Goal: Task Accomplishment & Management: Manage account settings

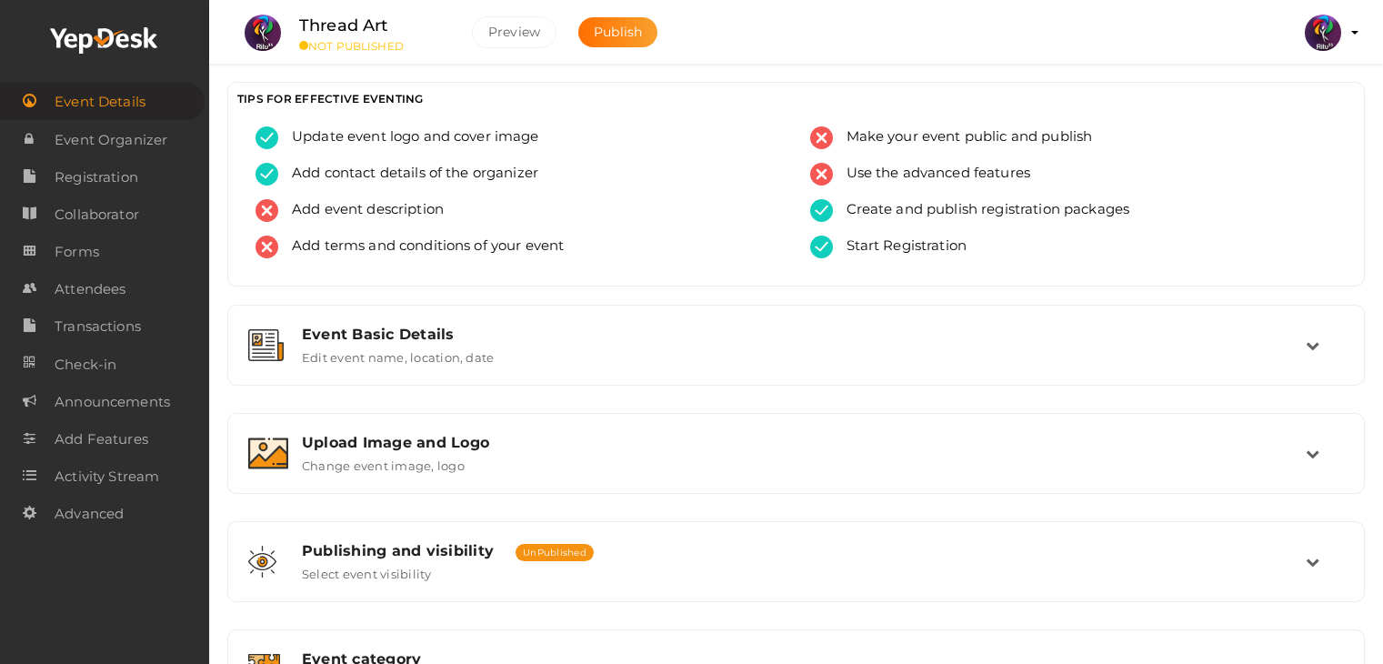
scroll to position [619, 0]
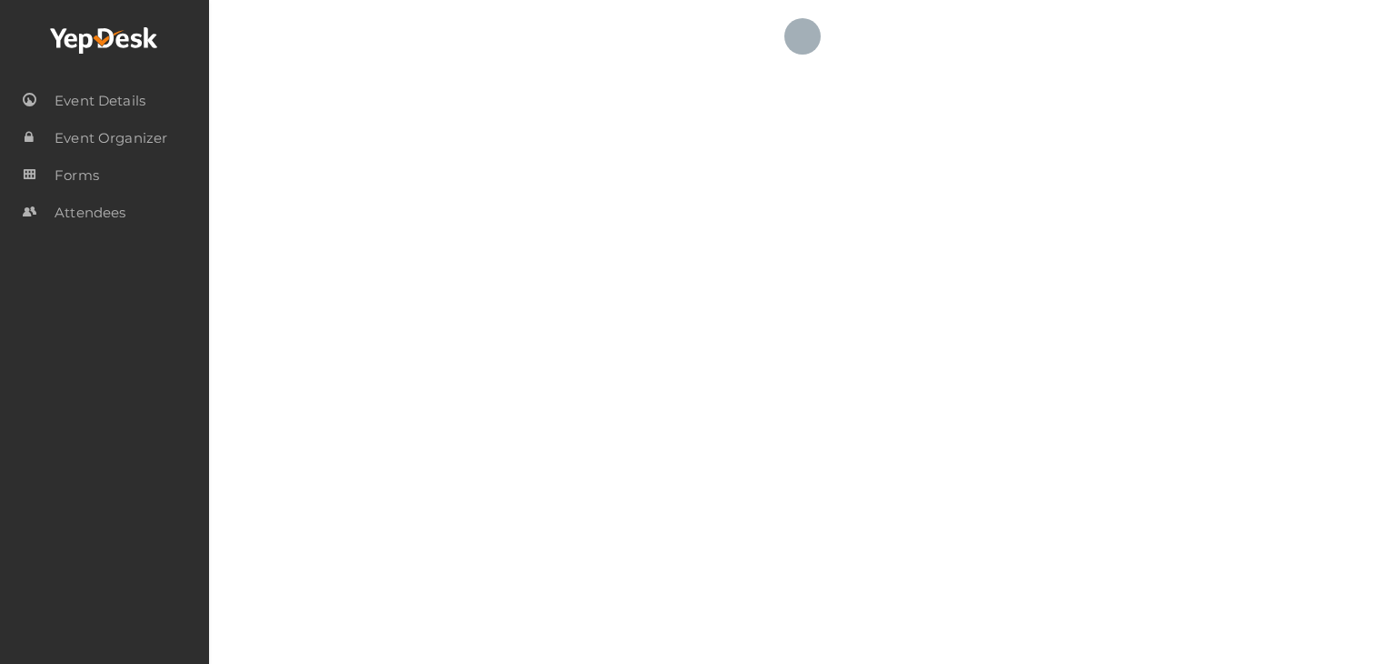
checkbox input "true"
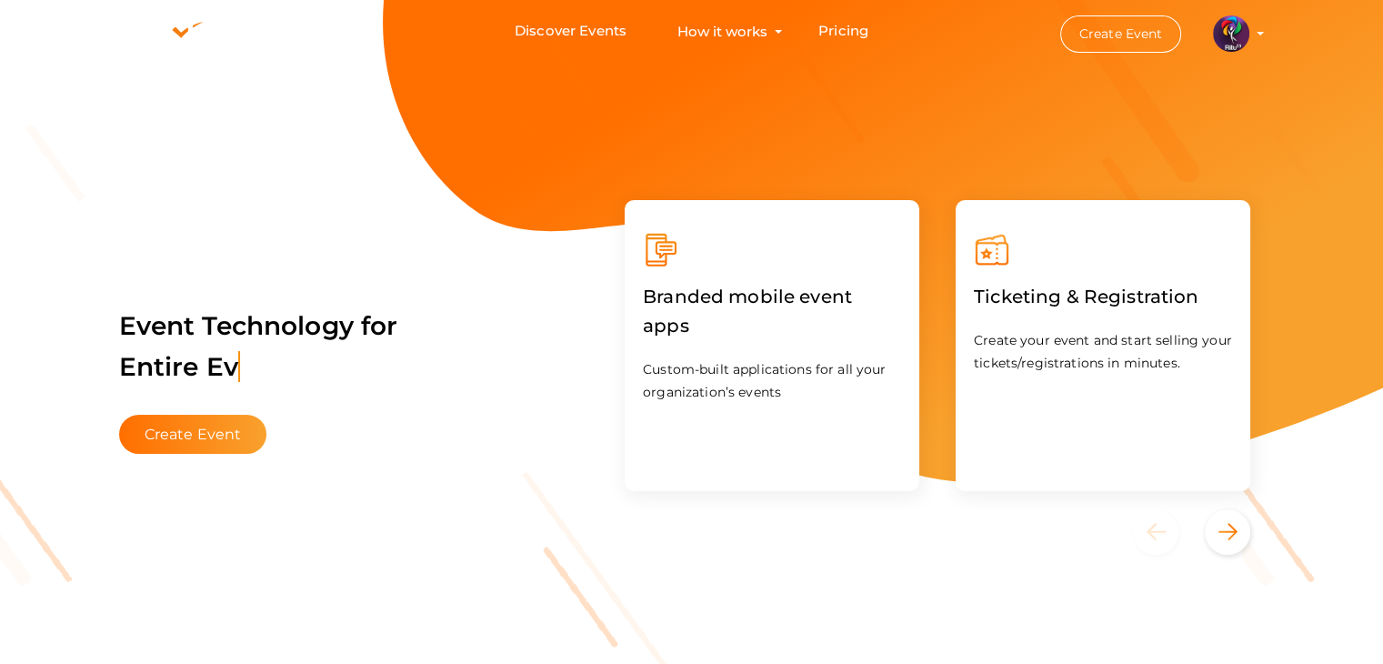
click at [1246, 37] on img at bounding box center [1231, 33] width 36 height 36
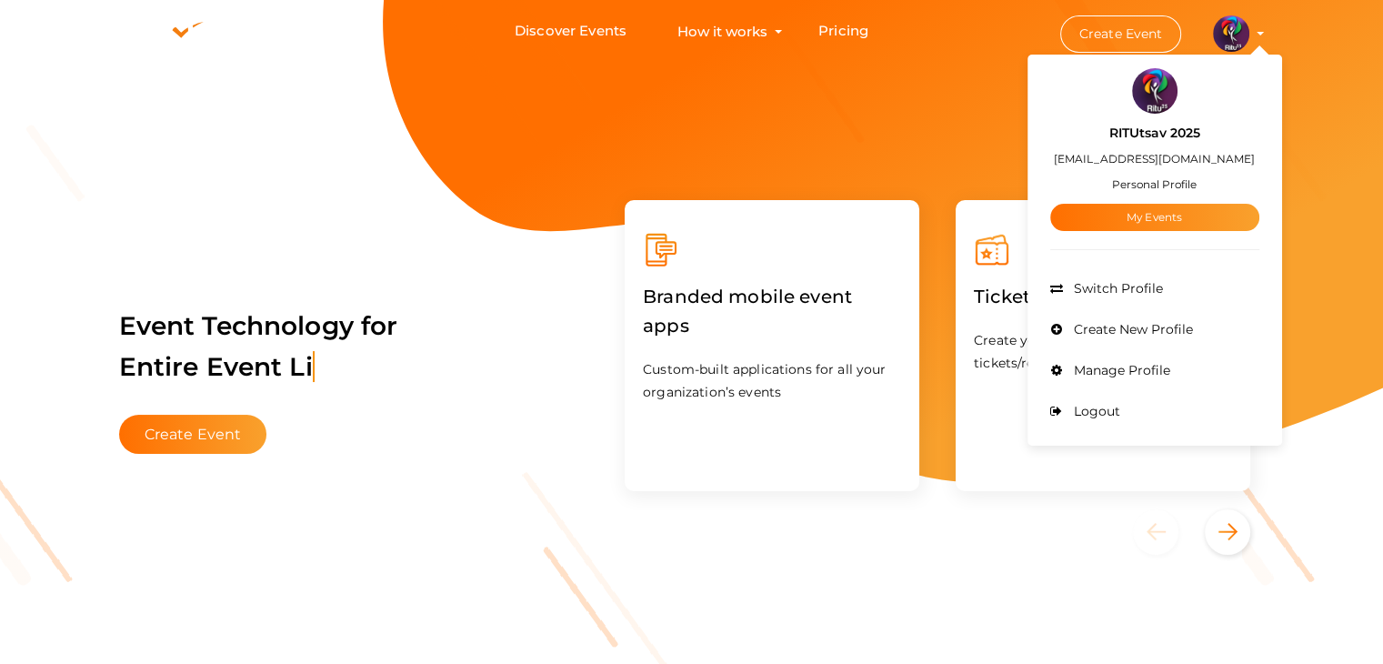
drag, startPoint x: 1178, startPoint y: 232, endPoint x: 1195, endPoint y: 204, distance: 33.1
click at [1195, 204] on div "RITUtsav 2025 ritticket@gmail.com Personal Profile My Events Admin Switch Profi…" at bounding box center [1154, 250] width 255 height 382
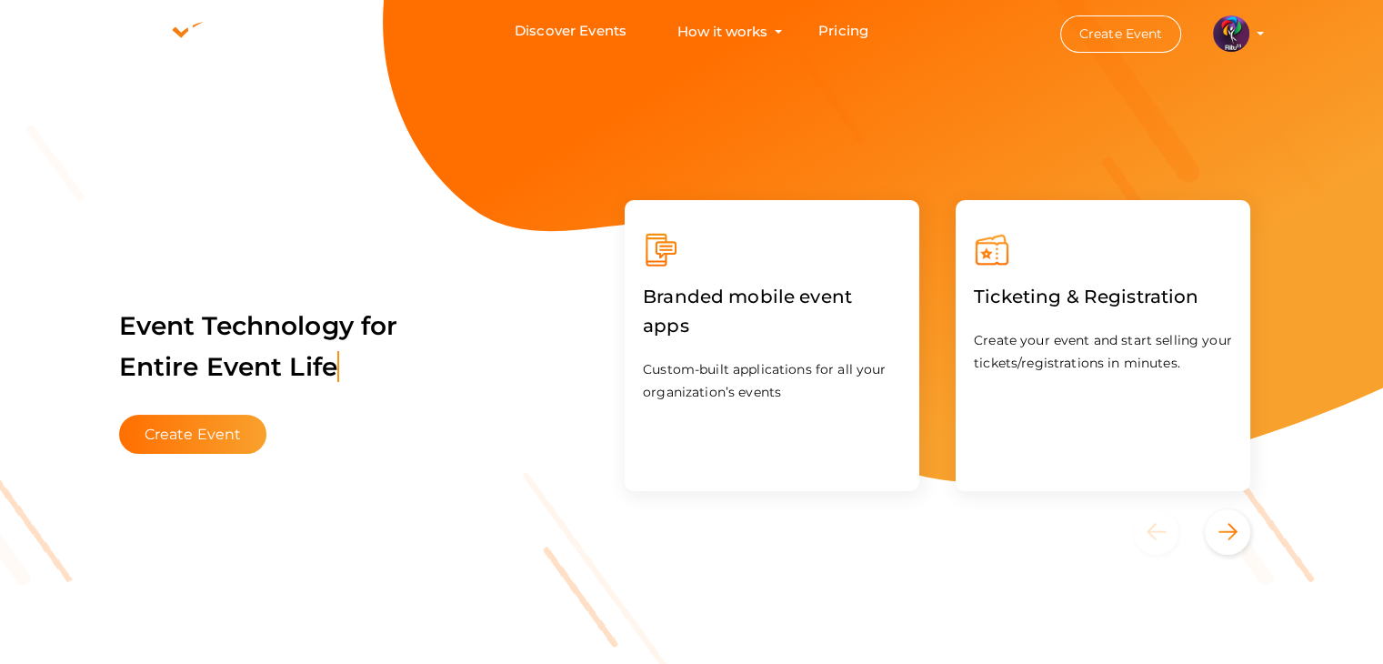
click at [1195, 204] on div "Ticketing & Registration Create your event and start selling your tickets/regis…" at bounding box center [1102, 345] width 295 height 291
drag, startPoint x: 1237, startPoint y: 15, endPoint x: 1244, endPoint y: 25, distance: 11.9
click at [1244, 25] on button "RITUtsav 2025 ritticket@gmail.com Personal Profile My Events Admin Switch Profi…" at bounding box center [1230, 34] width 47 height 38
click at [1244, 25] on img at bounding box center [1231, 33] width 36 height 36
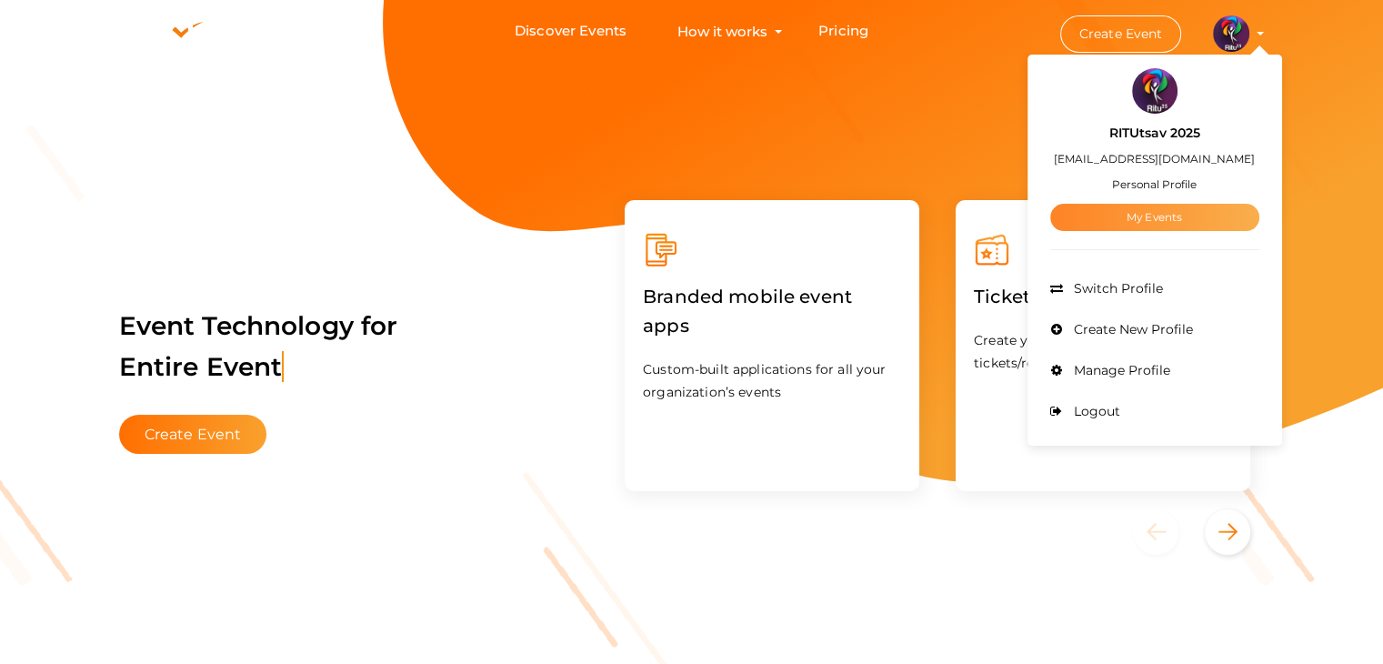
click at [1152, 212] on link "My Events" at bounding box center [1154, 217] width 209 height 27
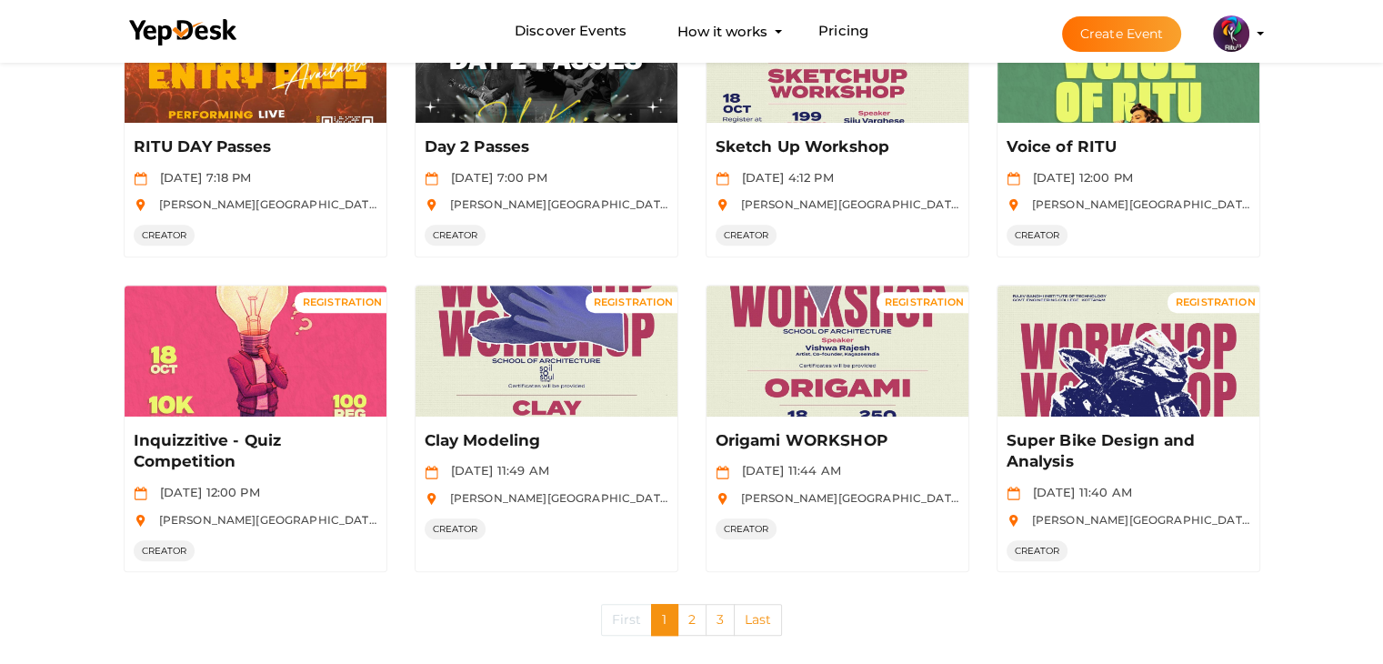
scroll to position [884, 0]
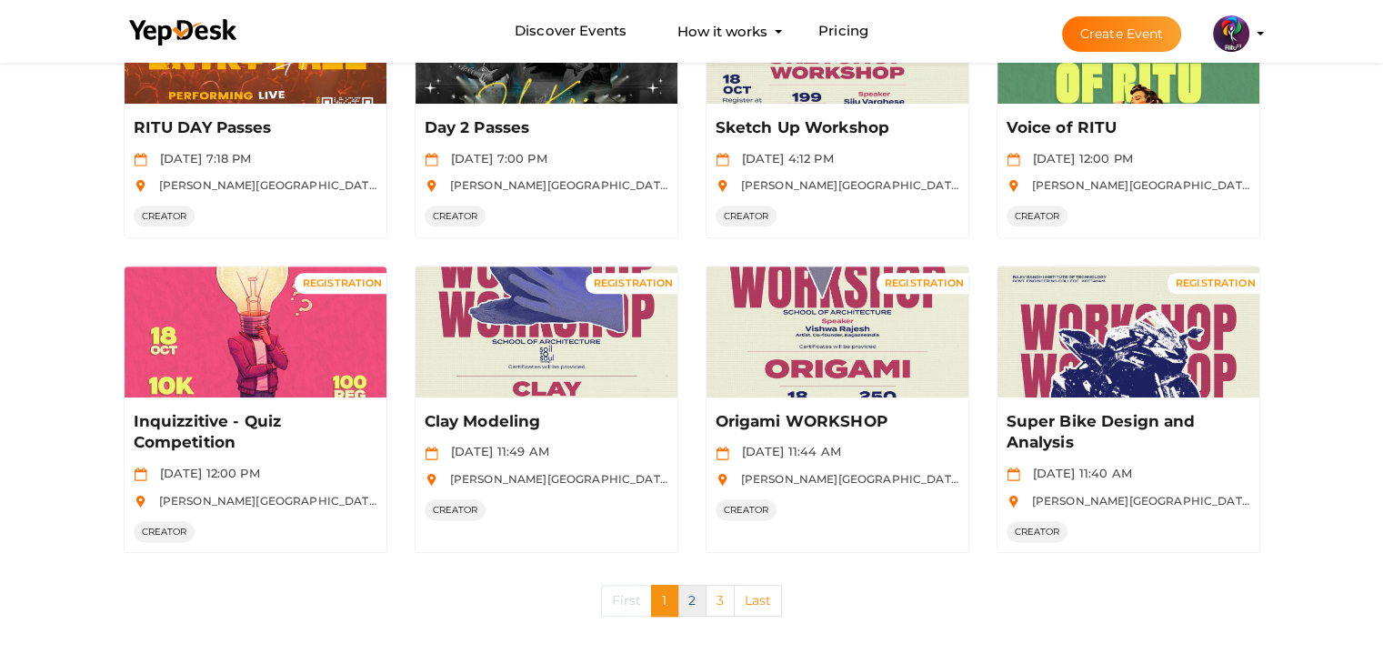
click at [685, 594] on link "2" at bounding box center [691, 601] width 29 height 32
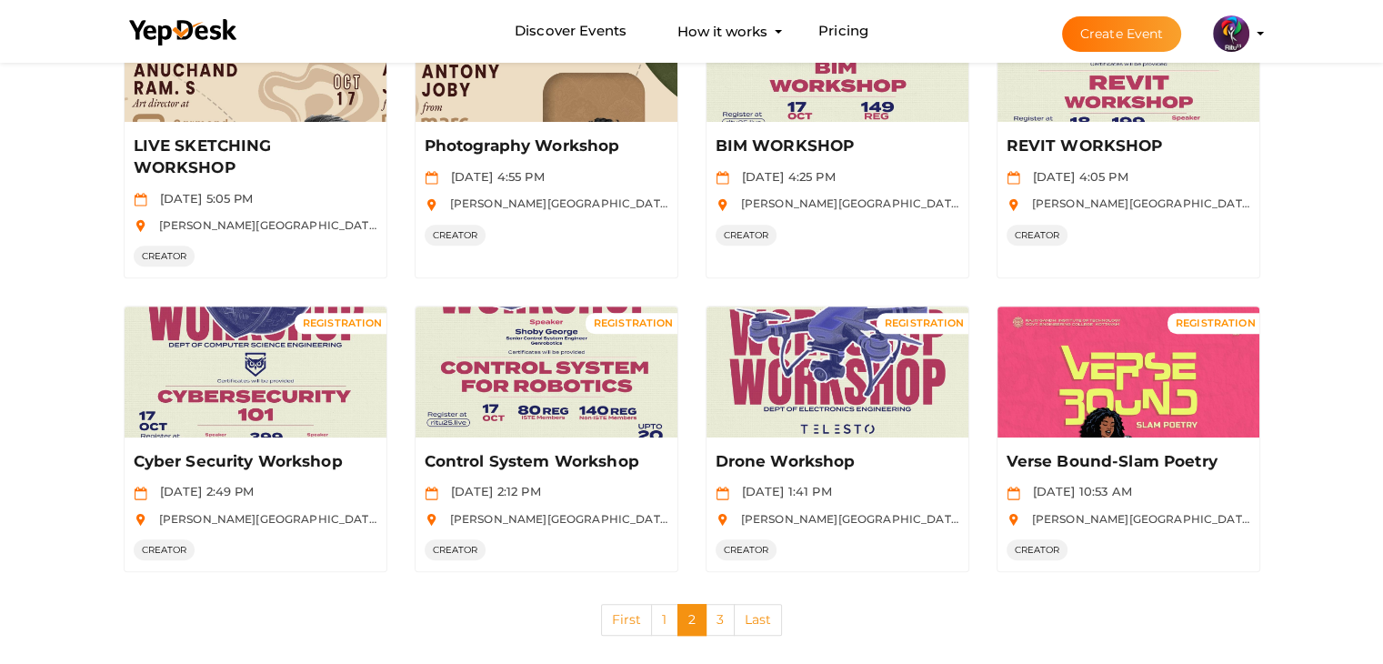
scroll to position [844, 0]
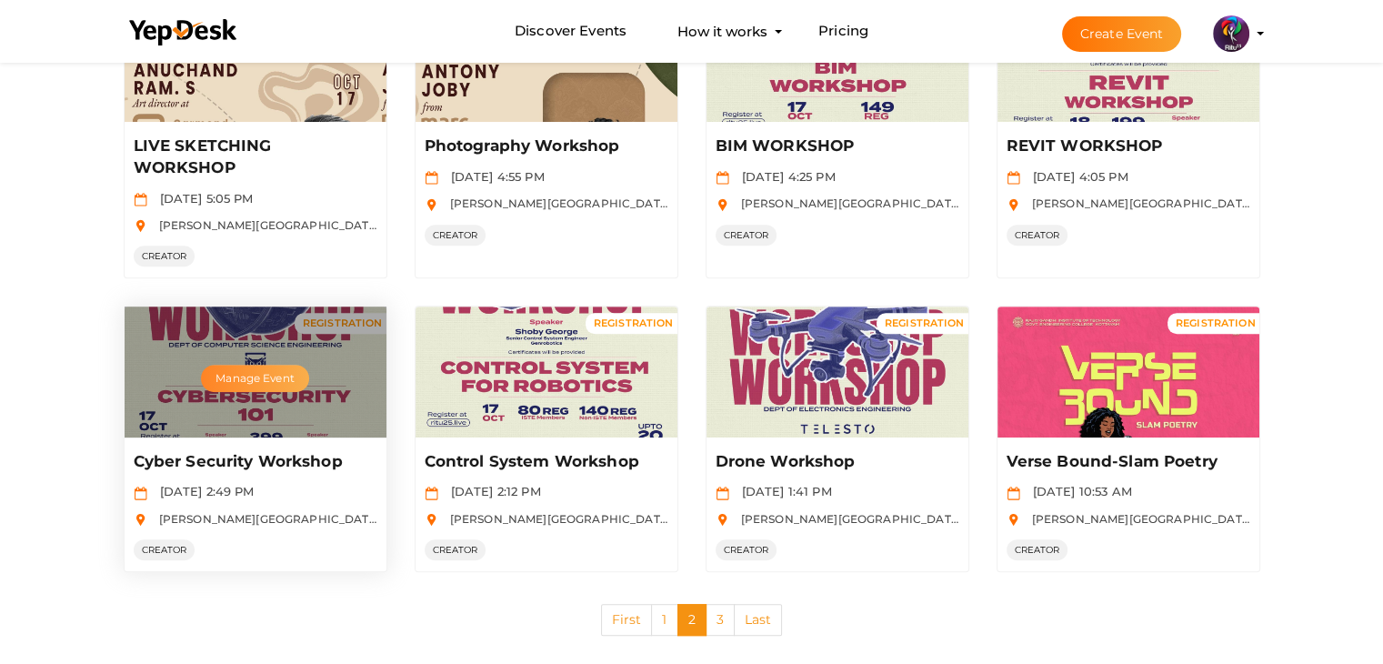
click at [271, 375] on button "Manage Event" at bounding box center [254, 378] width 107 height 27
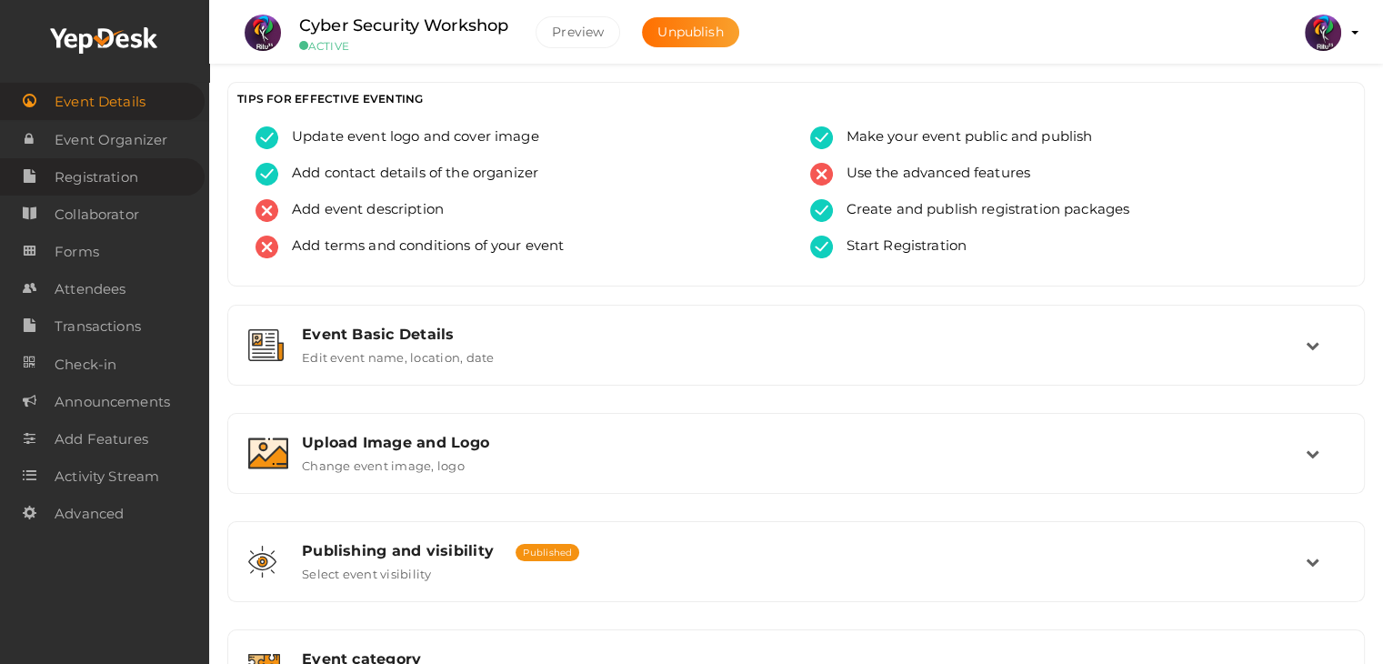
click at [135, 165] on span "Registration" at bounding box center [97, 177] width 84 height 36
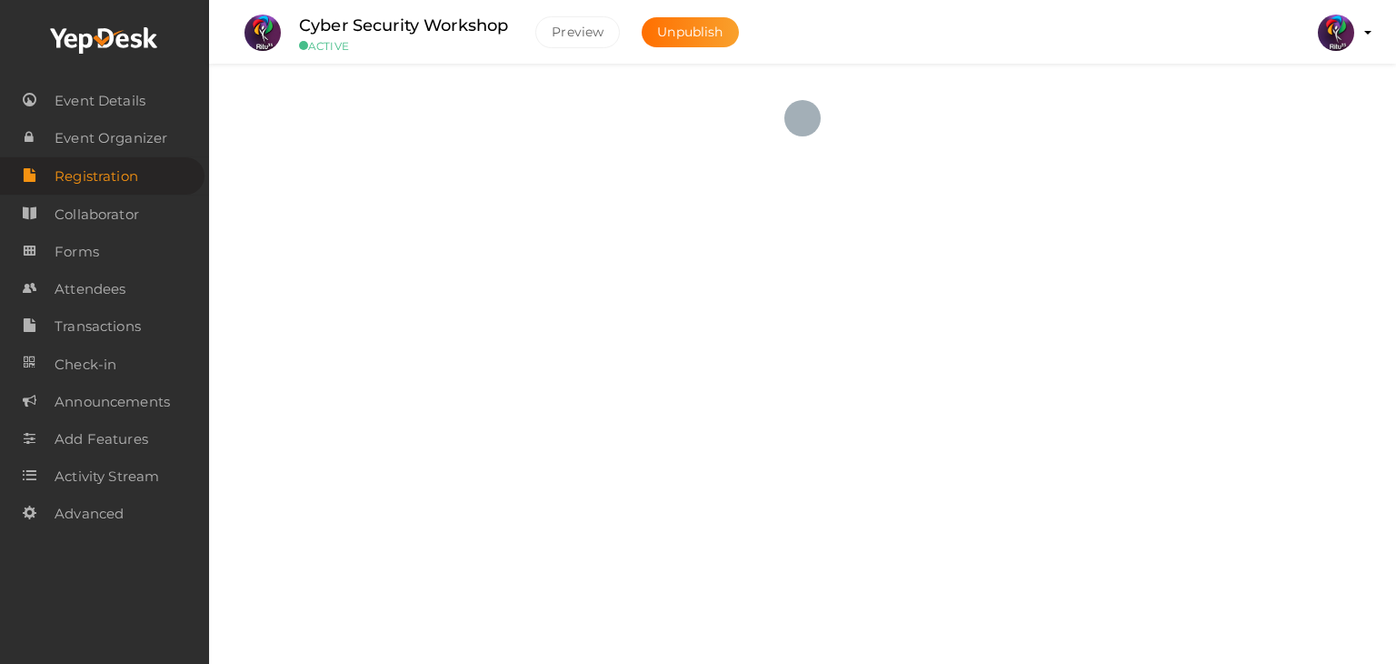
checkbox input "true"
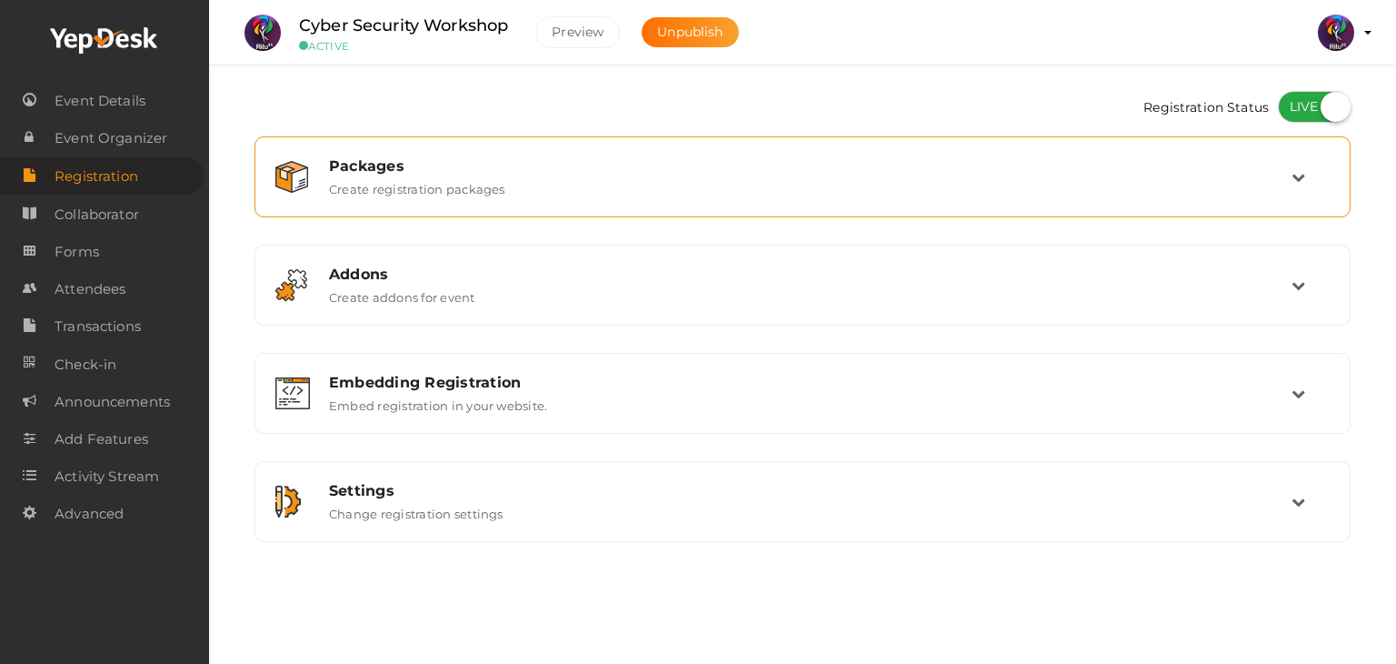
click at [1300, 188] on td at bounding box center [1311, 176] width 38 height 39
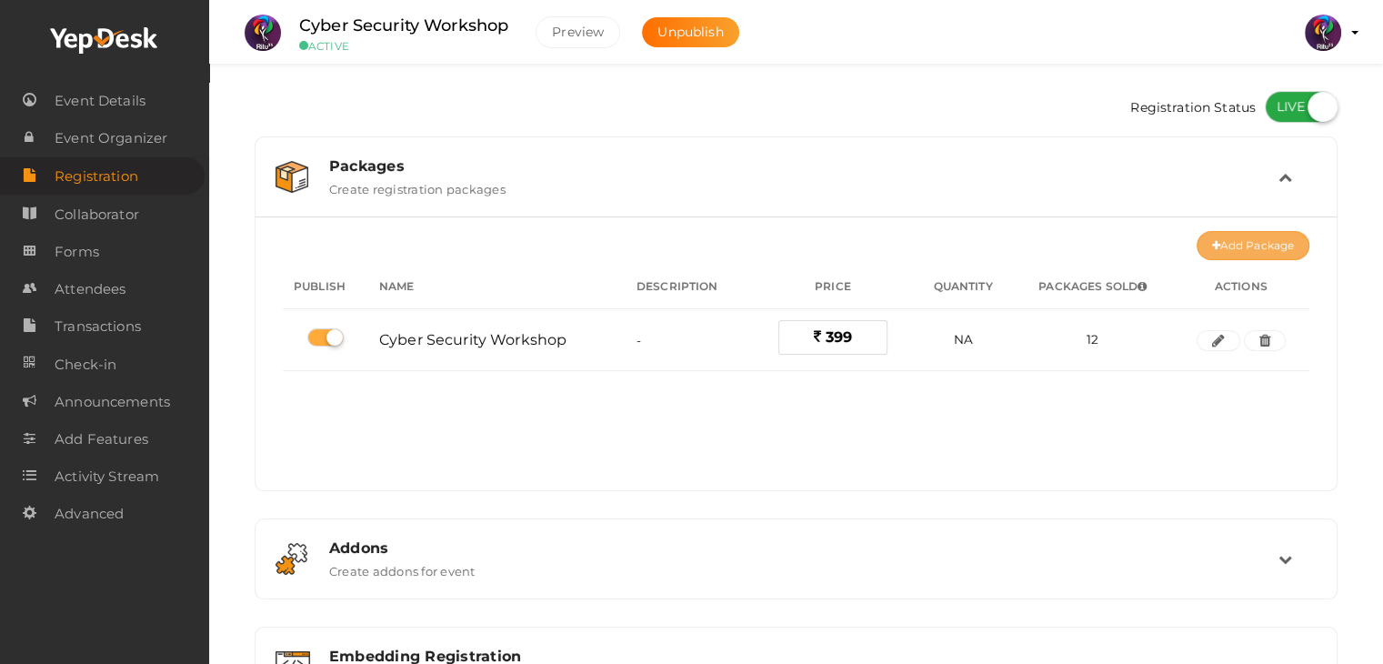
click at [1244, 252] on button "Add Package" at bounding box center [1252, 245] width 113 height 29
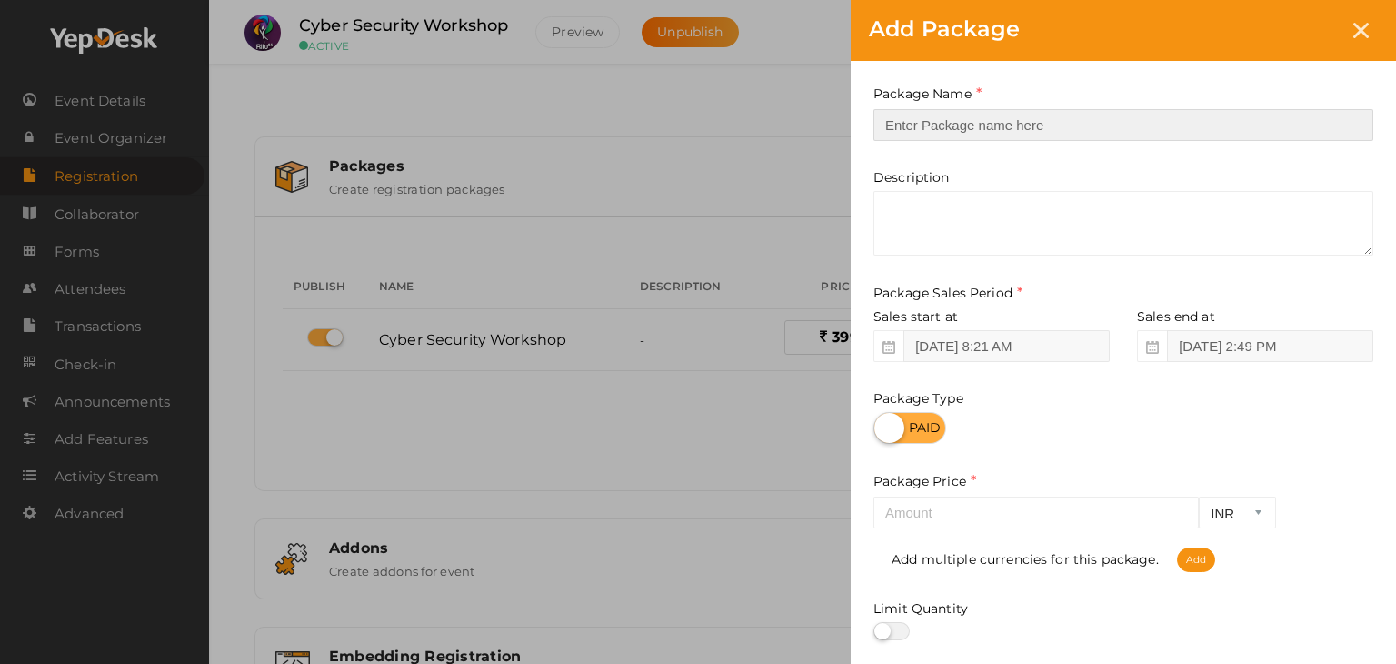
click at [1084, 119] on input "text" at bounding box center [1124, 125] width 500 height 32
type input "Bulk Registration of 5"
click at [1222, 159] on div "Package Name Bulk Registration of 5 This field is Required. Package Name alread…" at bounding box center [1123, 402] width 545 height 683
click at [1076, 125] on input "Bulk Registration of 5" at bounding box center [1124, 125] width 500 height 32
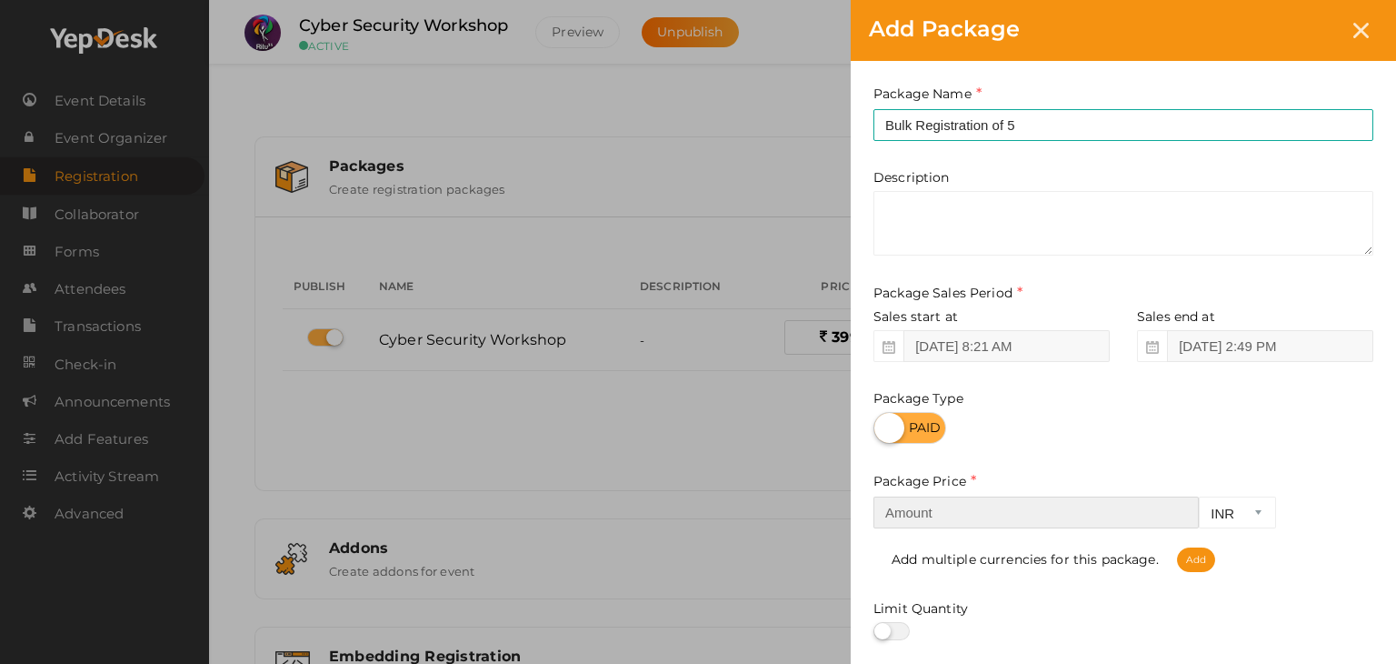
click at [1106, 508] on input "number" at bounding box center [1036, 512] width 325 height 32
type input "1999"
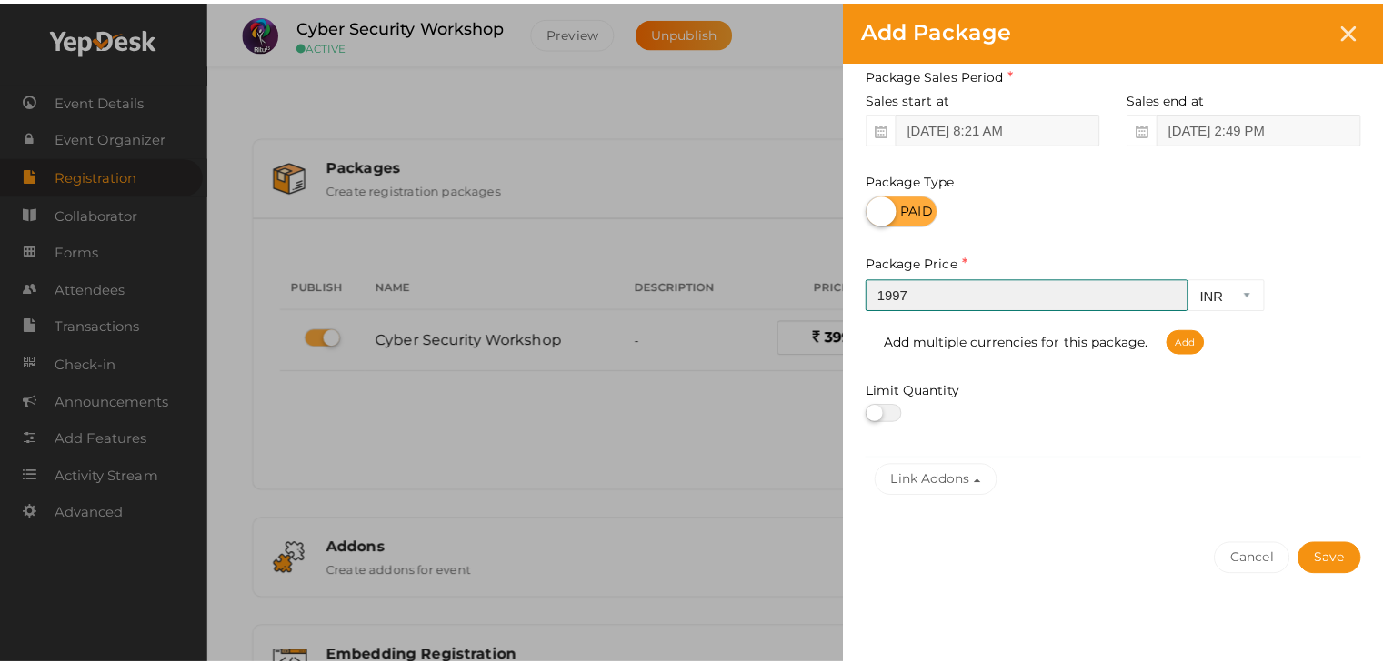
scroll to position [225, 0]
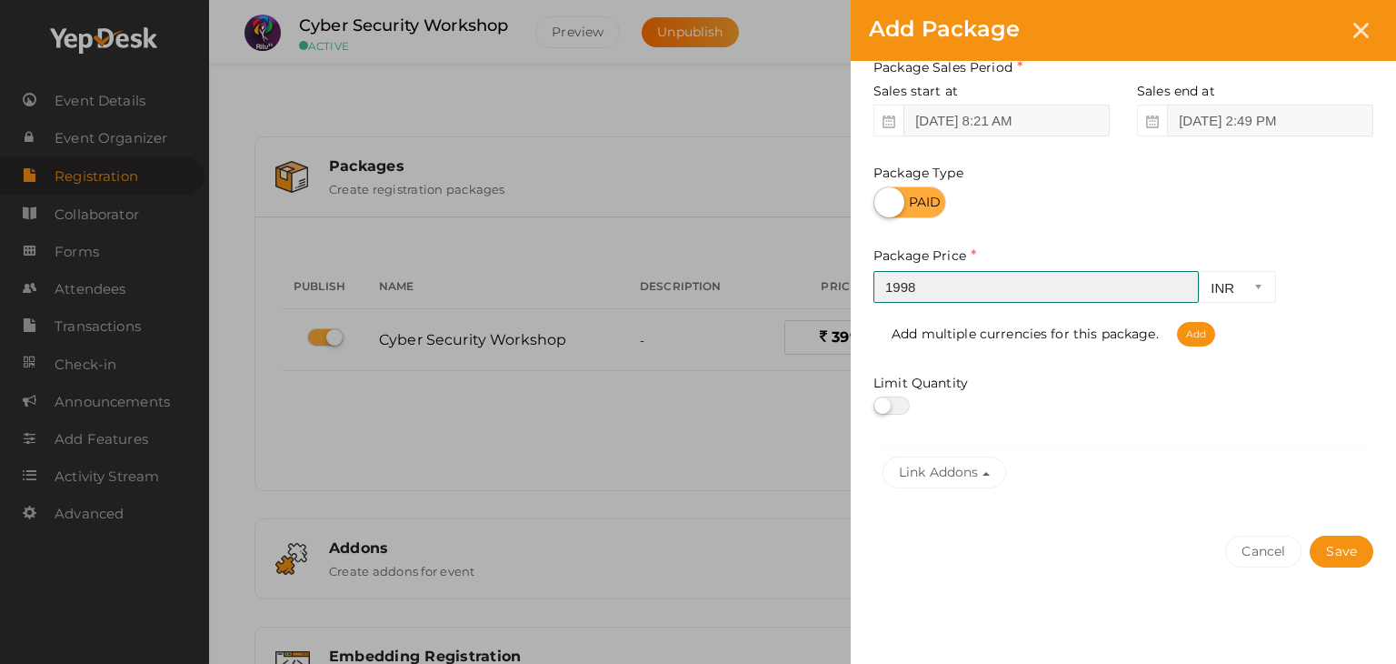
click at [1181, 281] on input "1998" at bounding box center [1036, 287] width 325 height 32
type input "1999"
click at [1181, 281] on input "1999" at bounding box center [1036, 287] width 325 height 32
click at [1342, 546] on button "Save" at bounding box center [1342, 551] width 64 height 32
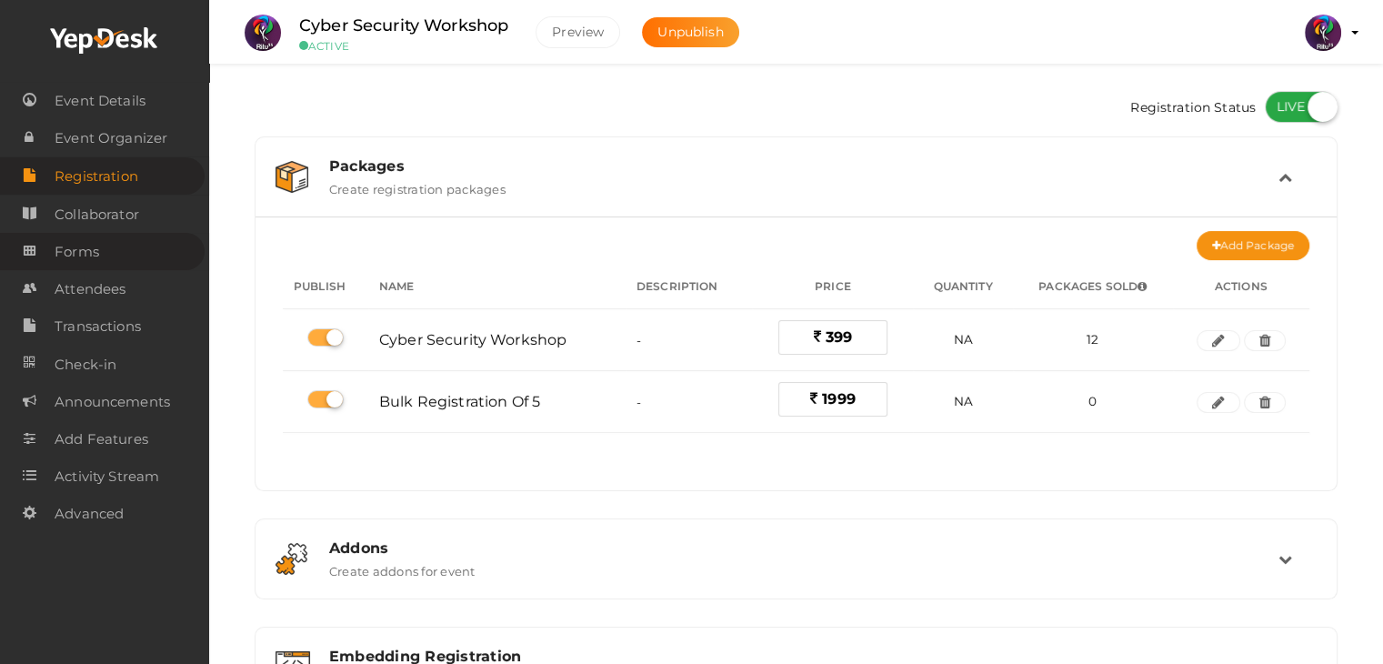
click at [89, 262] on span "Forms" at bounding box center [77, 252] width 45 height 36
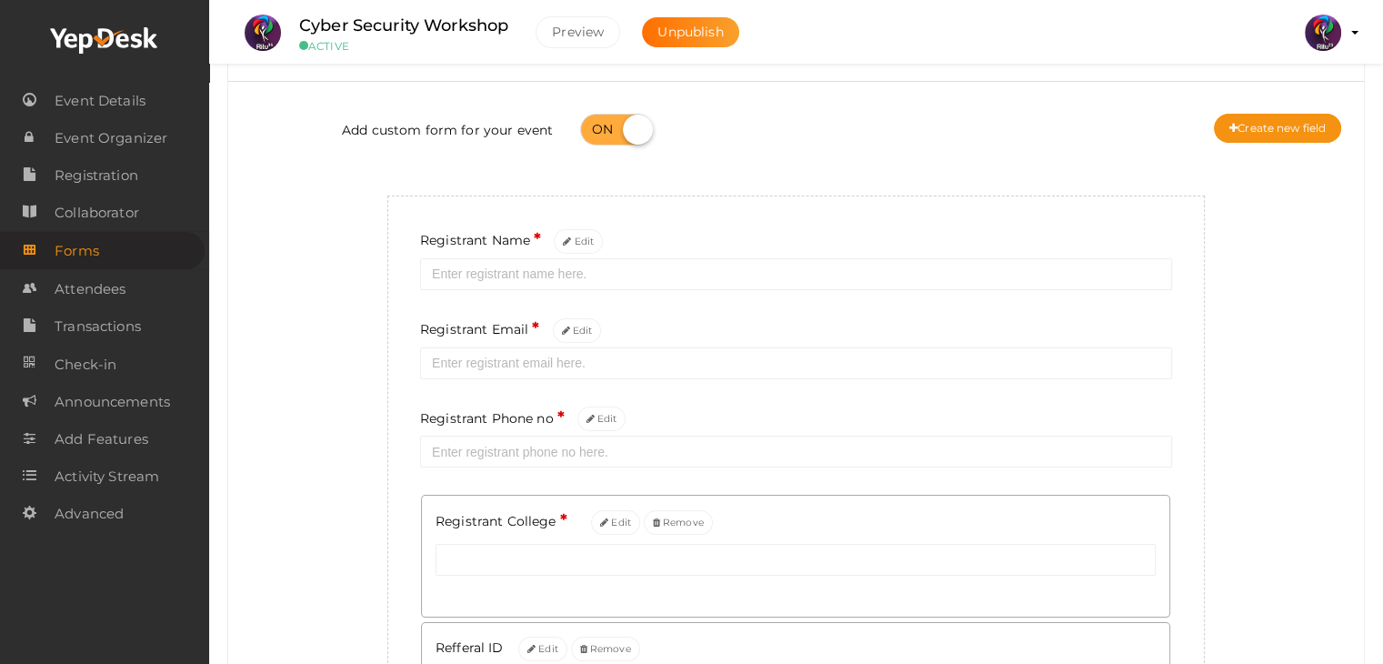
scroll to position [80, 0]
click at [1314, 117] on button "Create new field" at bounding box center [1277, 129] width 127 height 29
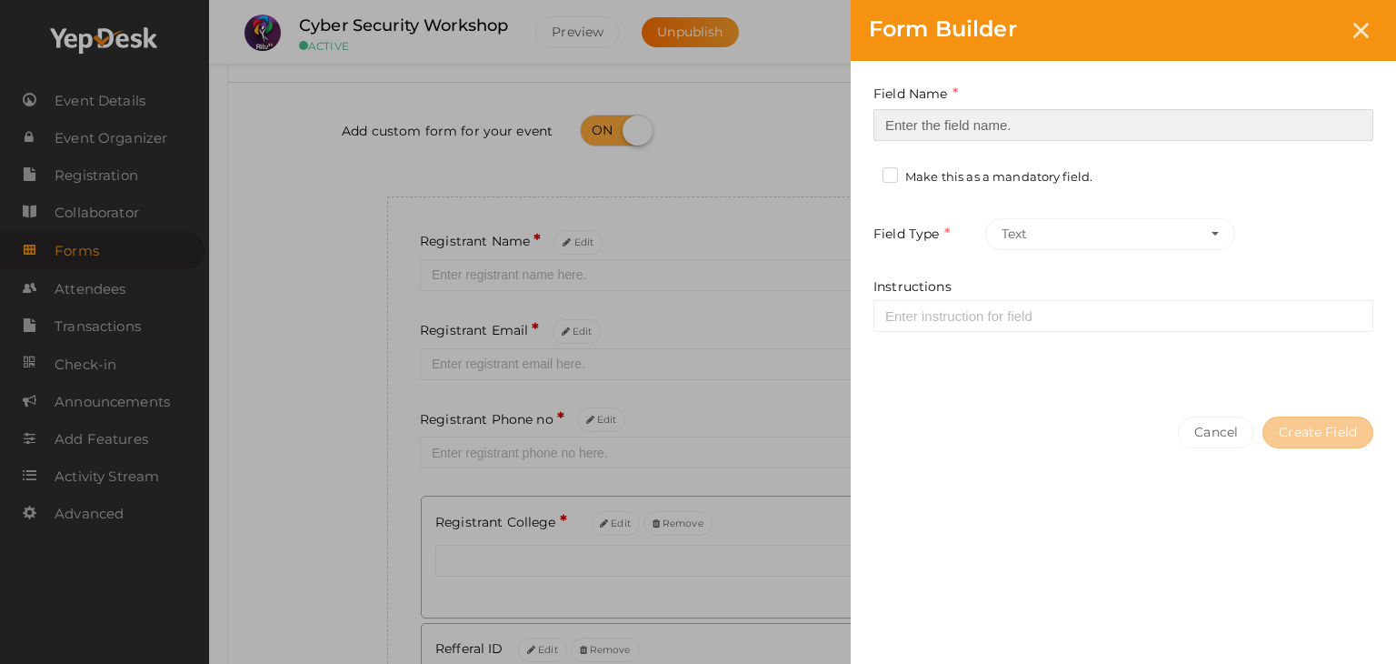
click at [1022, 117] on input at bounding box center [1124, 125] width 500 height 32
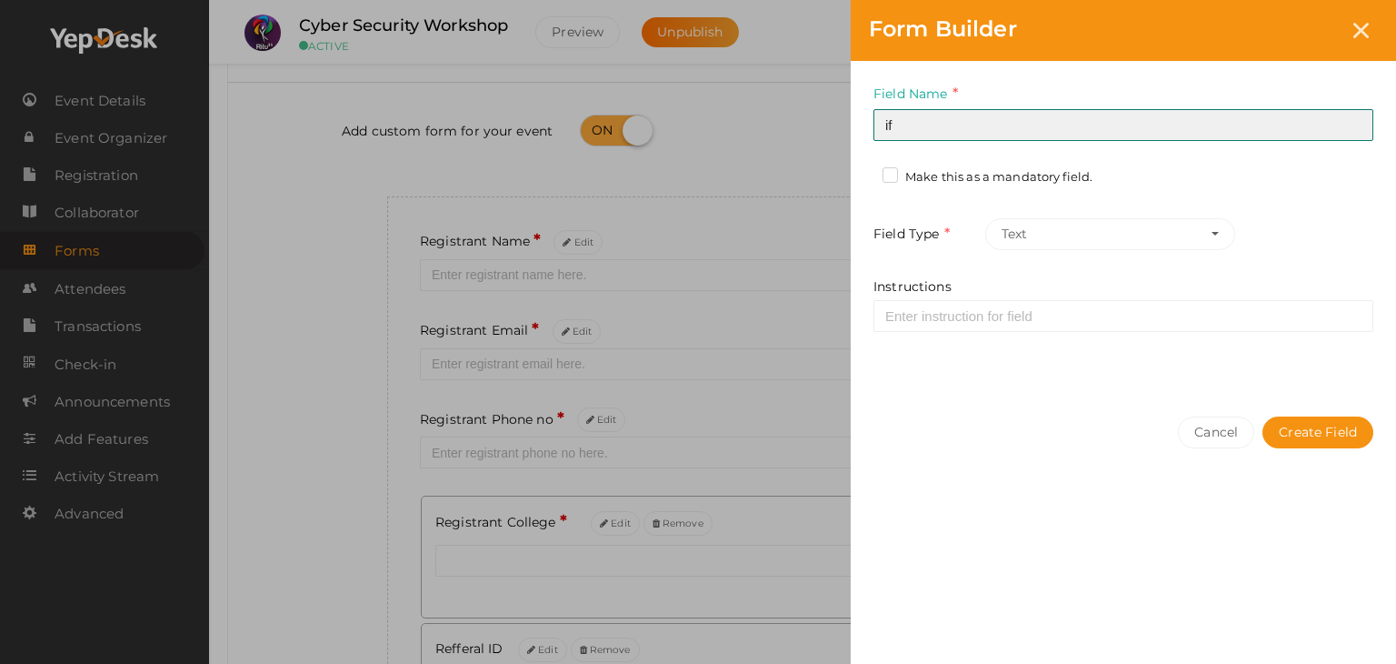
type input "if Bulk, enter names of other 4 members"
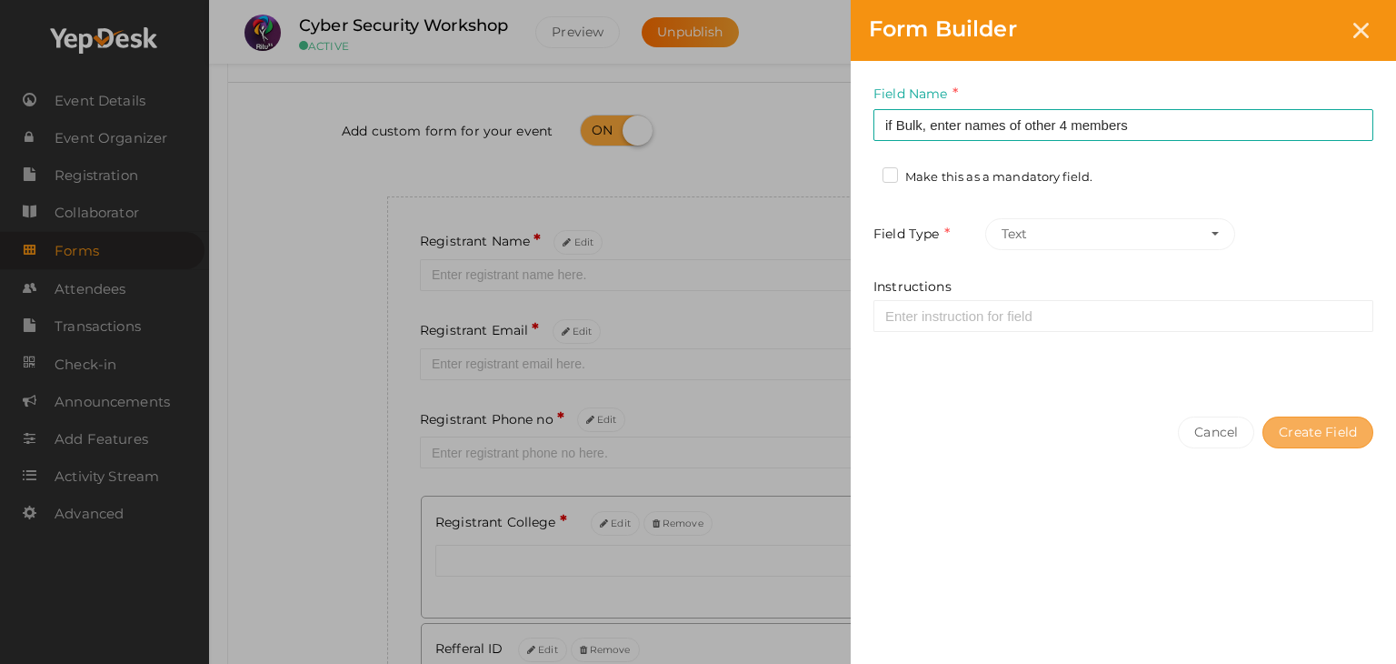
click at [1301, 424] on button "Create Field" at bounding box center [1318, 432] width 111 height 32
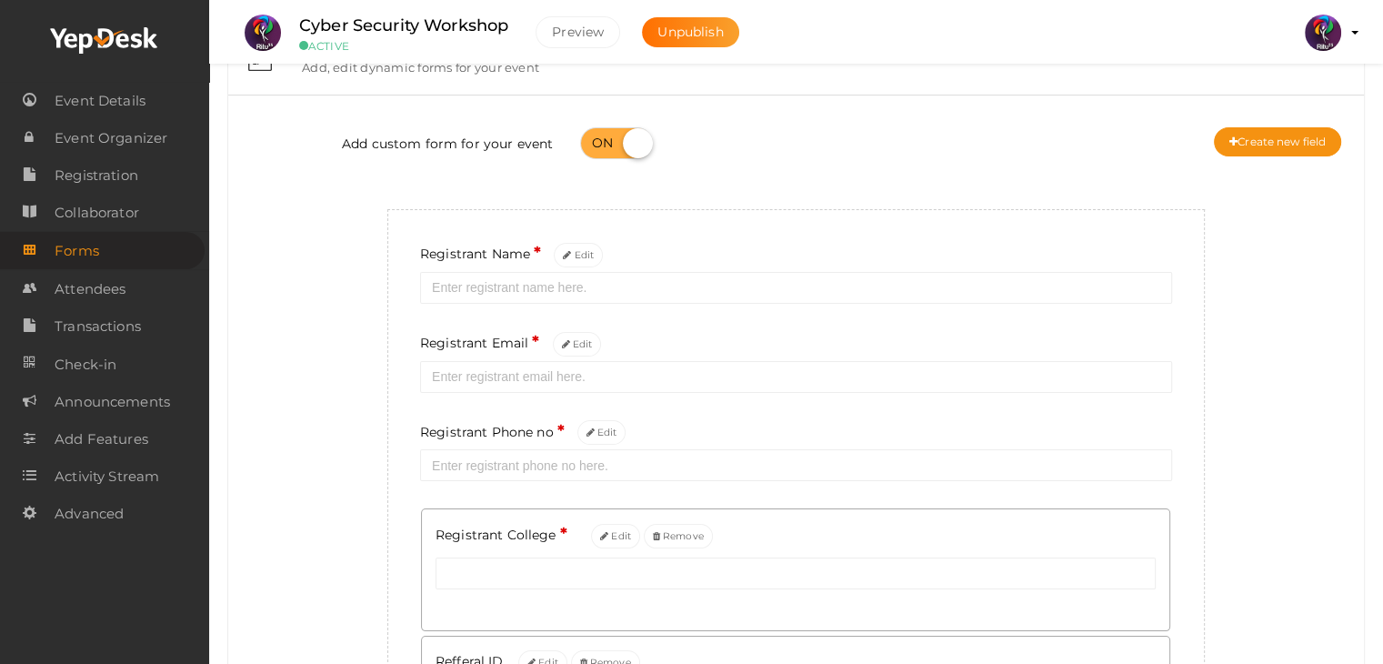
scroll to position [0, 0]
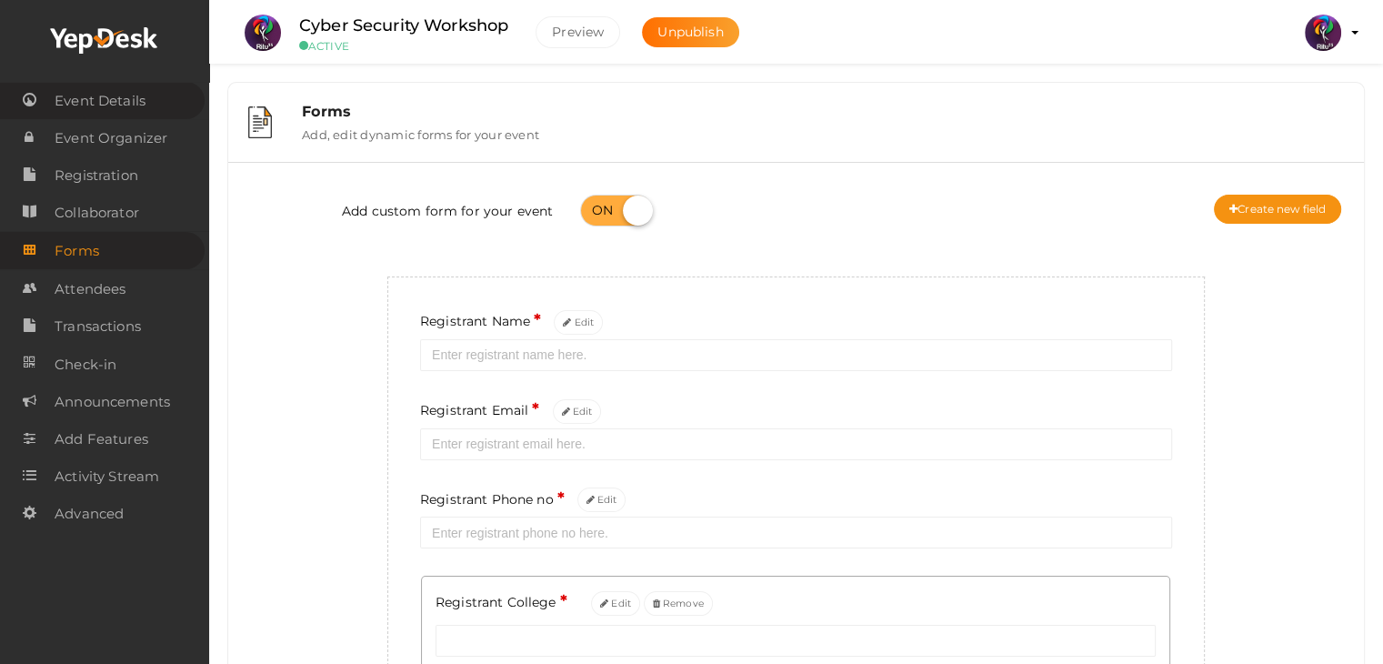
click at [115, 110] on span "Event Details" at bounding box center [100, 101] width 91 height 36
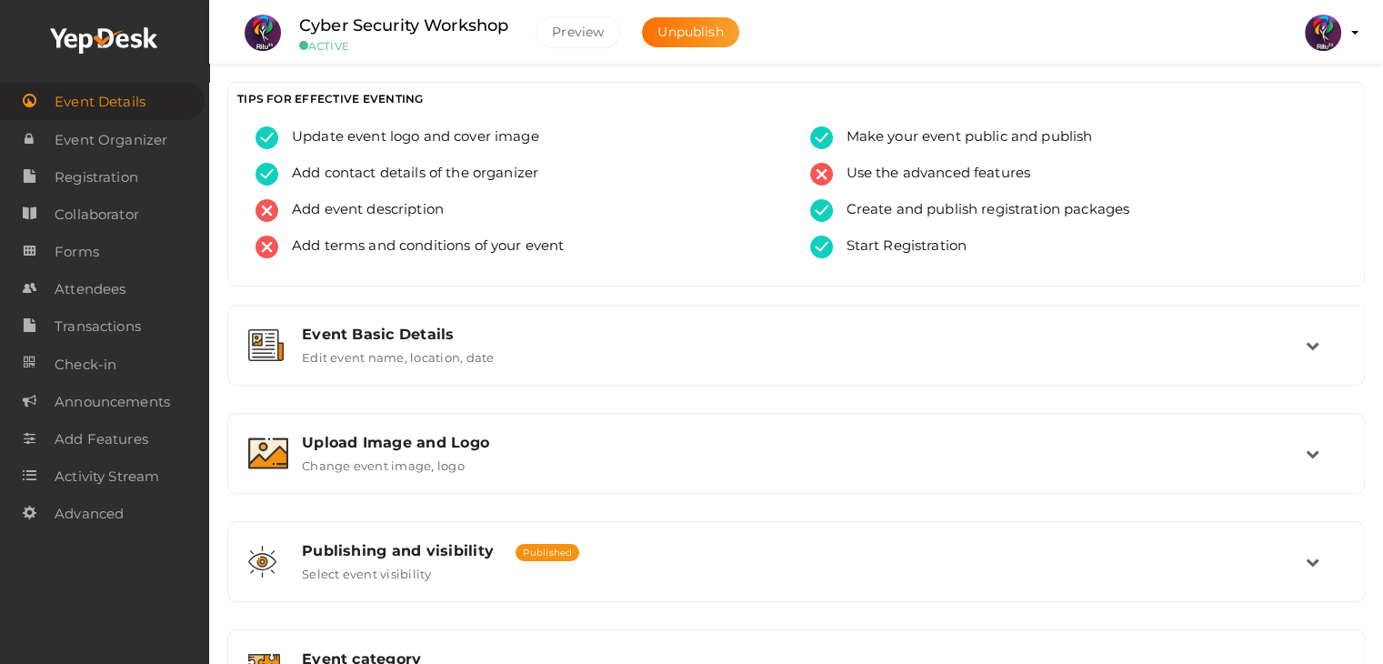
click at [115, 110] on span "Event Details" at bounding box center [100, 102] width 91 height 36
click at [112, 111] on span "Event Details" at bounding box center [100, 102] width 91 height 36
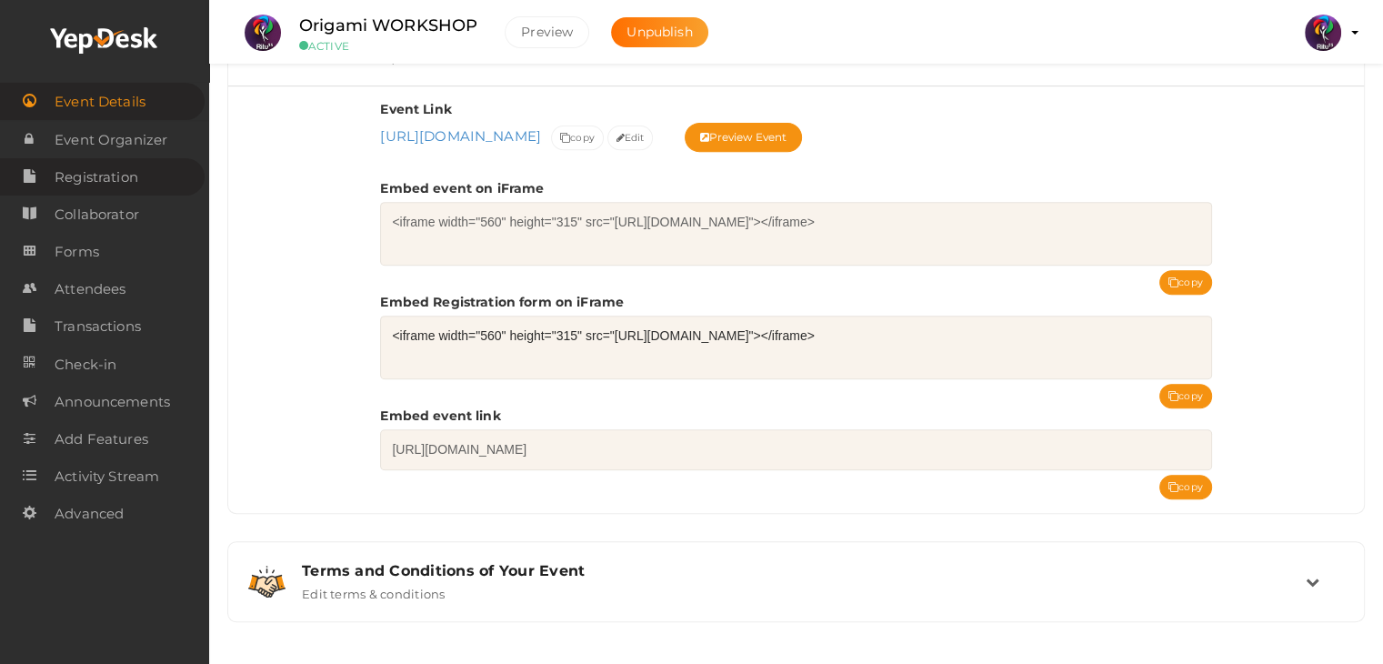
click at [105, 175] on span "Registration" at bounding box center [97, 177] width 84 height 36
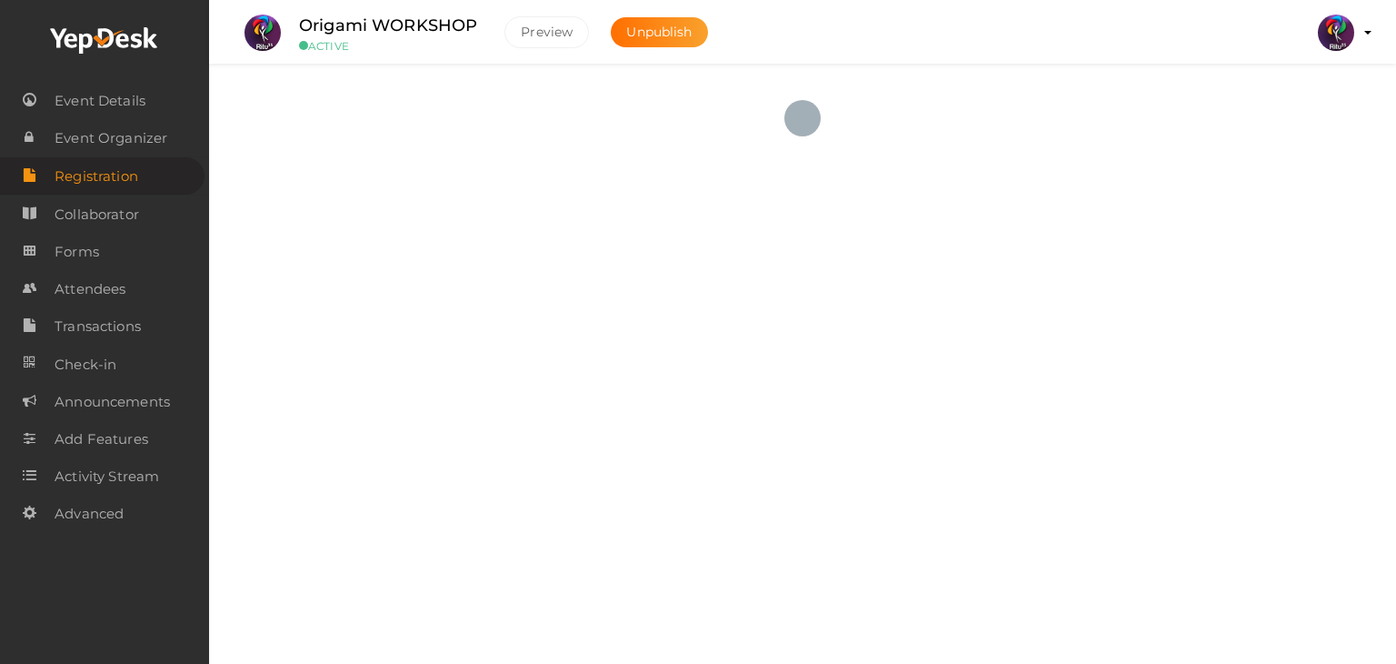
checkbox input "true"
